Goal: Task Accomplishment & Management: Complete application form

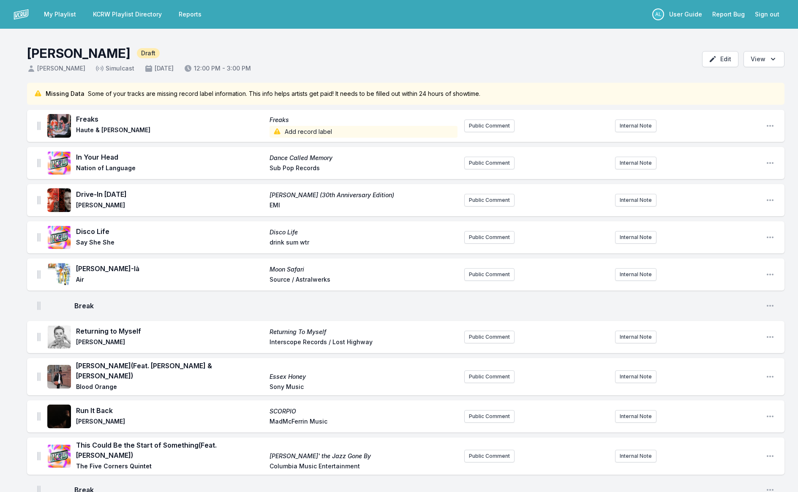
click at [61, 14] on link "My Playlist" at bounding box center [60, 14] width 42 height 15
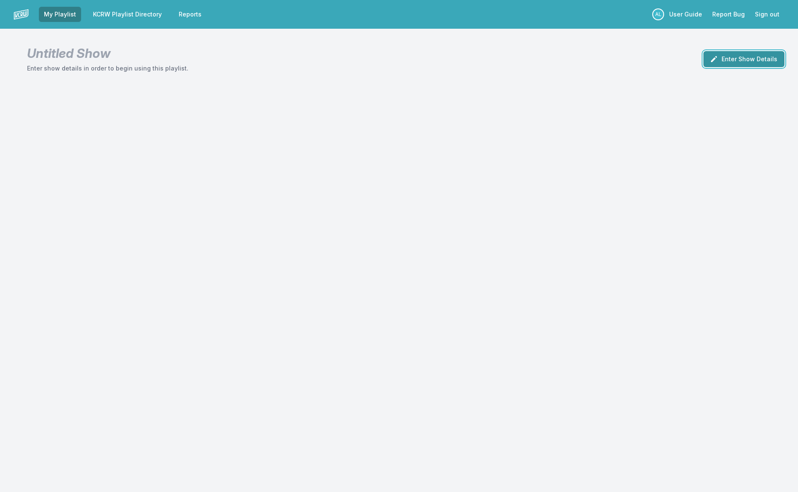
click at [742, 57] on button "Enter Show Details" at bounding box center [744, 59] width 81 height 16
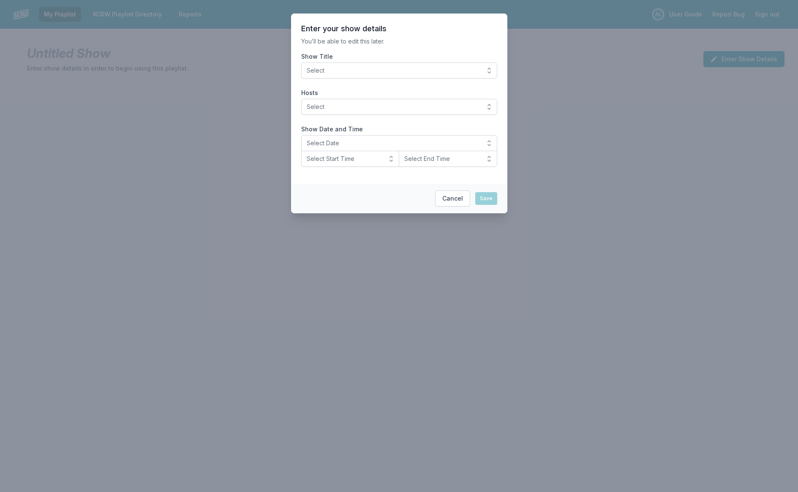
click at [352, 68] on span "Select" at bounding box center [393, 70] width 173 height 8
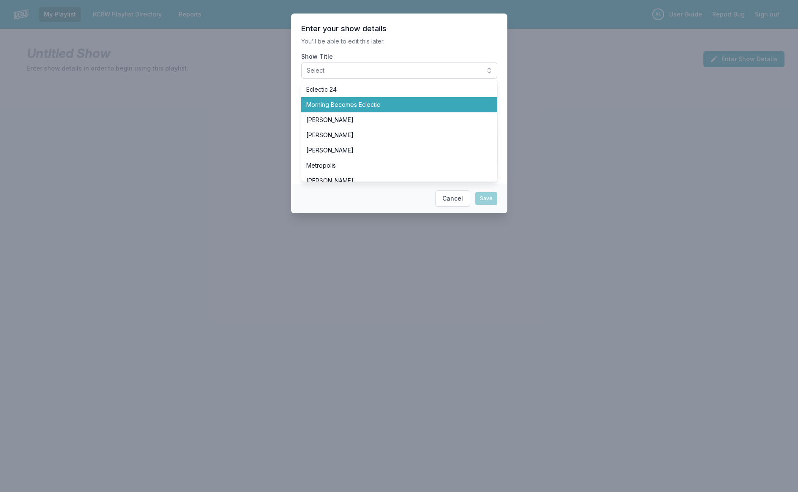
click at [379, 108] on span "Morning Becomes Eclectic" at bounding box center [394, 105] width 176 height 8
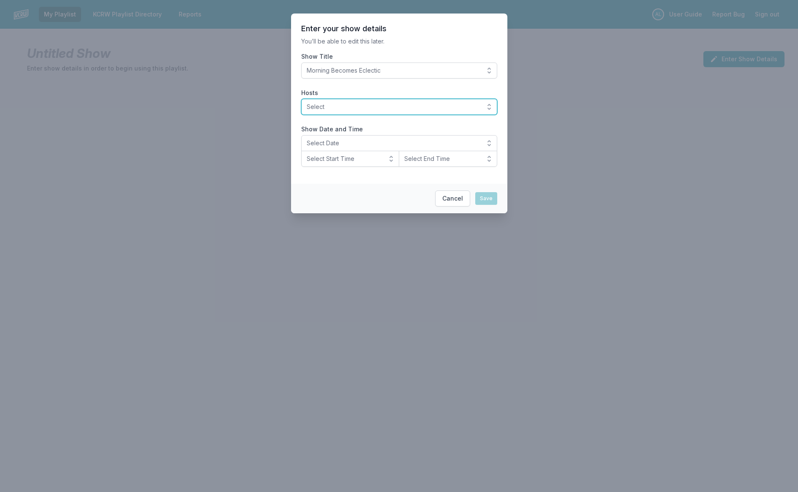
click at [376, 107] on span "Select" at bounding box center [393, 107] width 173 height 8
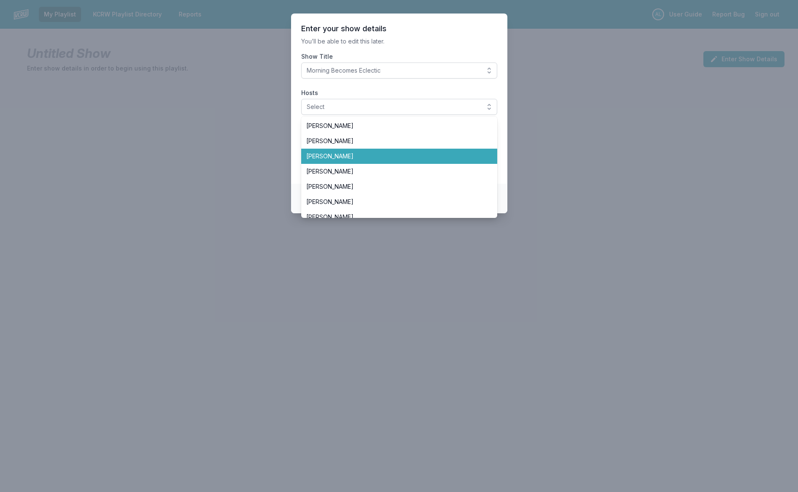
click at [385, 155] on span "[PERSON_NAME]" at bounding box center [394, 156] width 176 height 8
click at [412, 50] on section "Enter your show details You’ll be able to edit this later. Show Title Morning B…" at bounding box center [399, 99] width 216 height 170
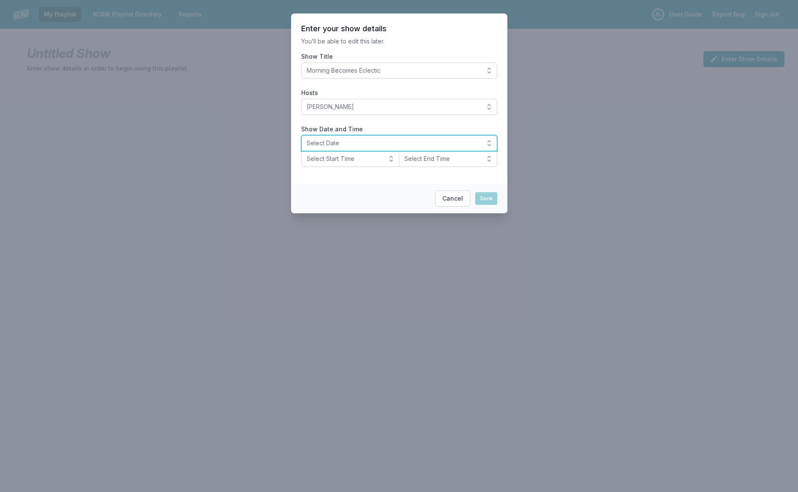
click at [408, 147] on span "Select Date" at bounding box center [393, 143] width 173 height 8
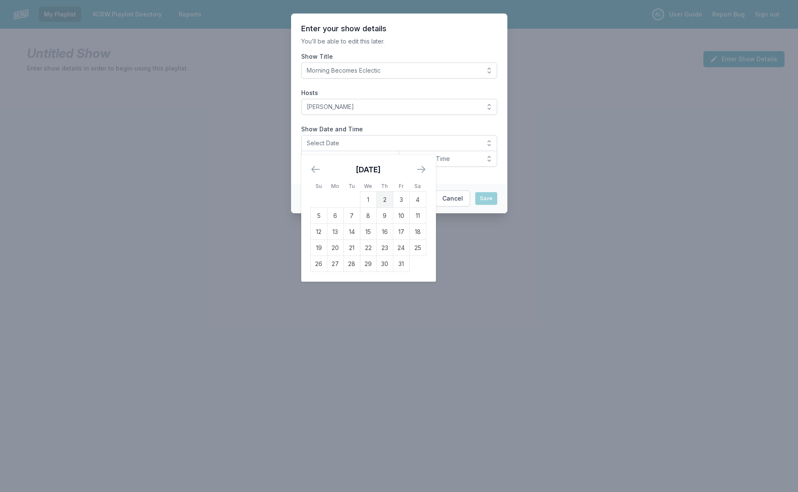
click at [383, 200] on td "2" at bounding box center [385, 200] width 16 height 16
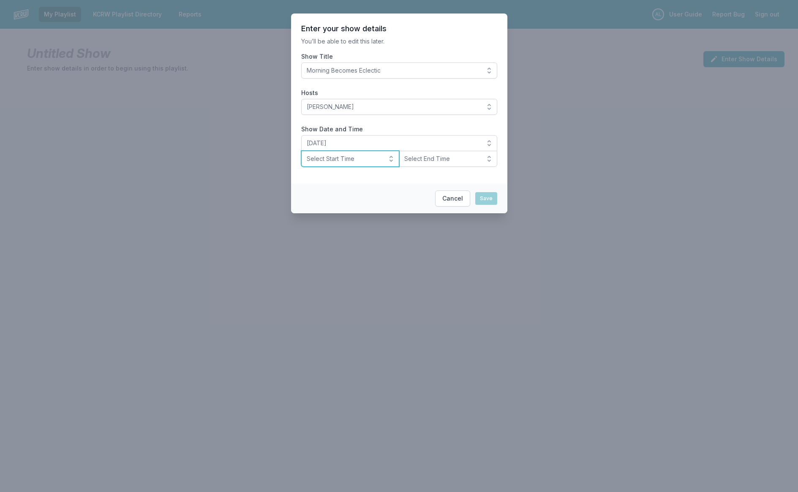
click at [359, 162] on span "Select Start Time" at bounding box center [345, 159] width 76 height 8
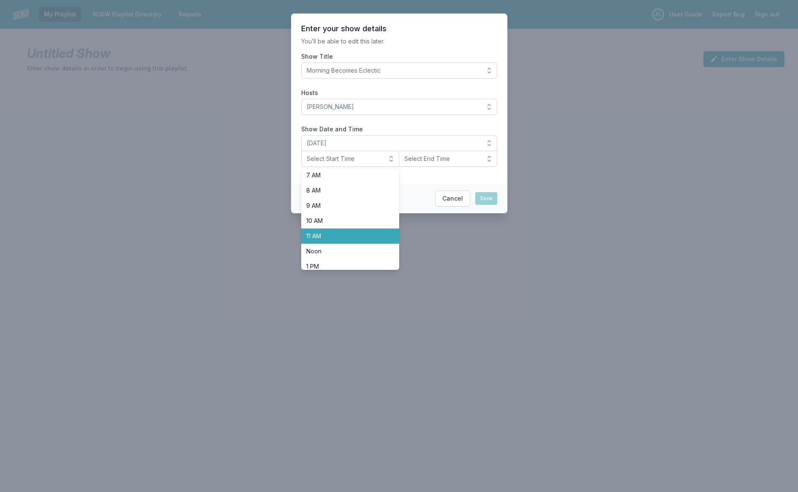
scroll to position [112, 0]
click at [364, 245] on span "Noon" at bounding box center [345, 249] width 78 height 8
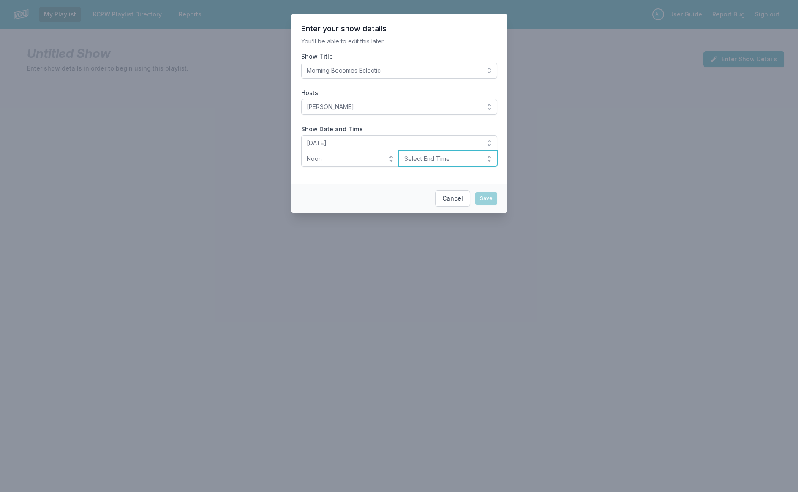
click at [427, 163] on button "Select End Time" at bounding box center [448, 159] width 98 height 16
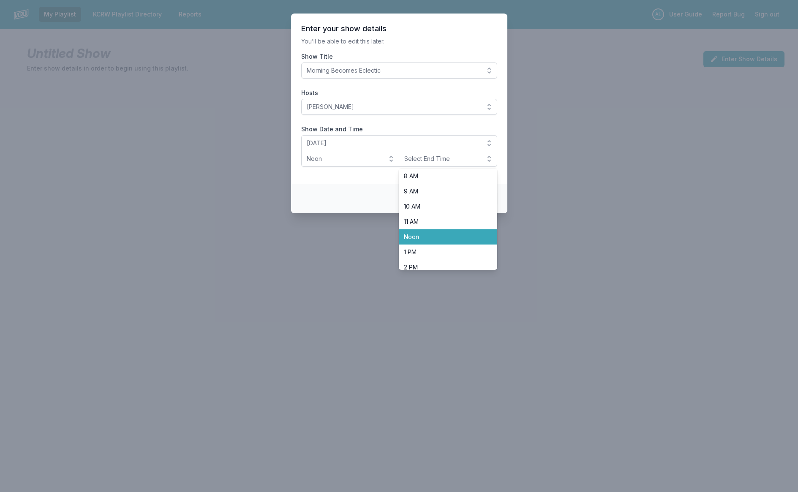
scroll to position [124, 0]
click at [437, 237] on span "Noon" at bounding box center [443, 236] width 78 height 8
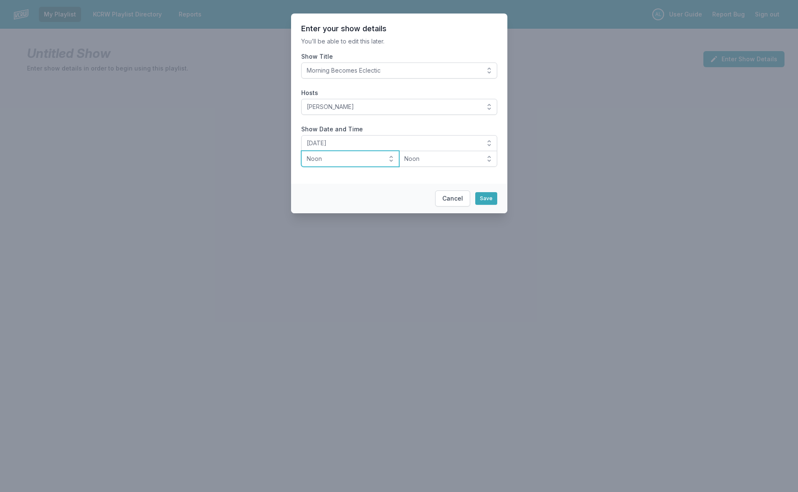
click at [383, 163] on button "Noon" at bounding box center [350, 159] width 98 height 16
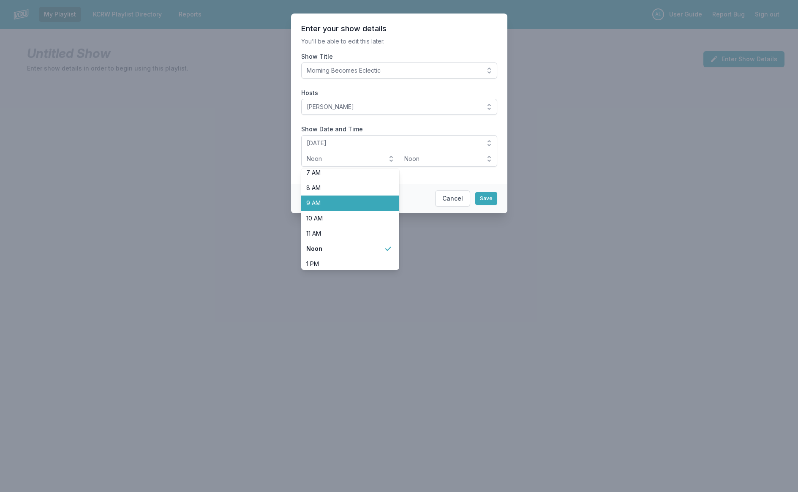
click at [373, 201] on span "9 AM" at bounding box center [345, 203] width 78 height 8
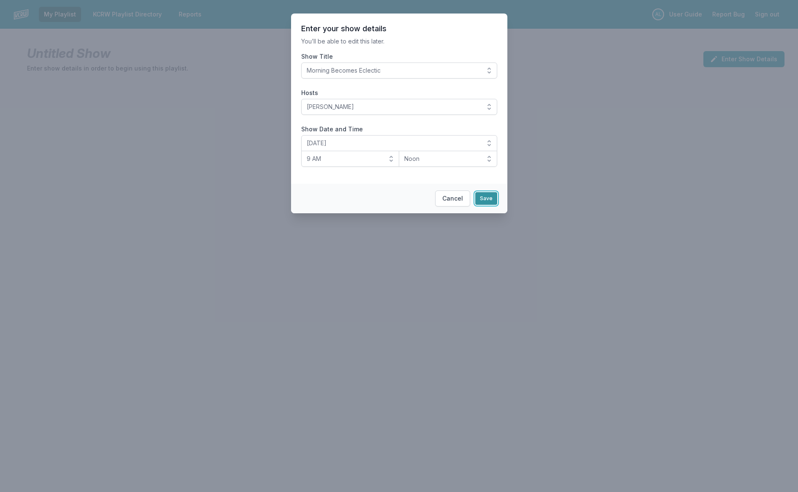
click at [486, 199] on button "Save" at bounding box center [486, 198] width 22 height 13
